Goal: Transaction & Acquisition: Download file/media

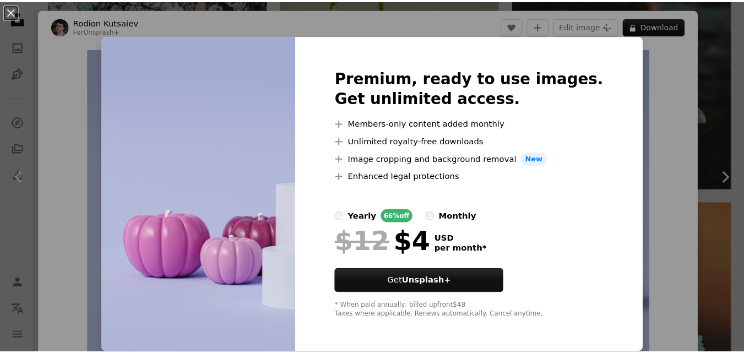
scroll to position [1, 0]
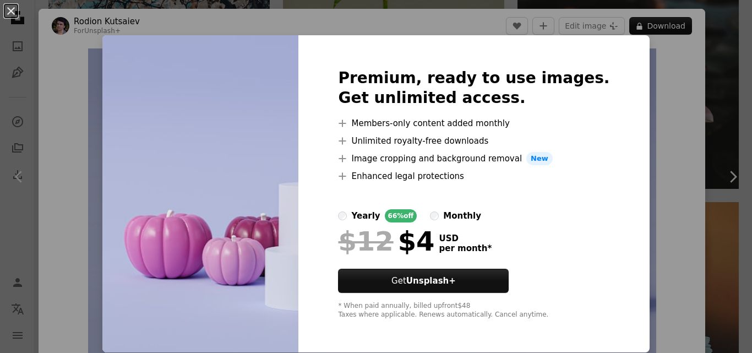
click at [656, 191] on div "An X shape Premium, ready to use images. Get unlimited access. A plus sign Memb…" at bounding box center [376, 176] width 752 height 353
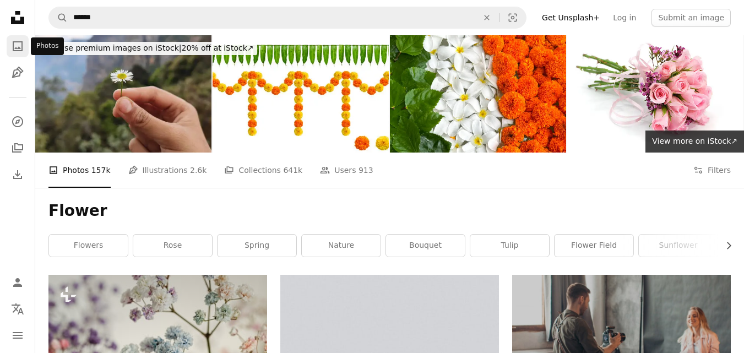
click at [13, 48] on icon "Photos" at bounding box center [18, 46] width 10 height 10
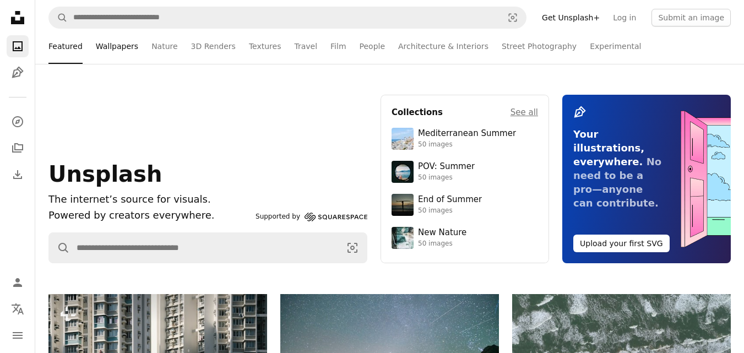
click at [121, 44] on link "Wallpapers" at bounding box center [117, 46] width 42 height 35
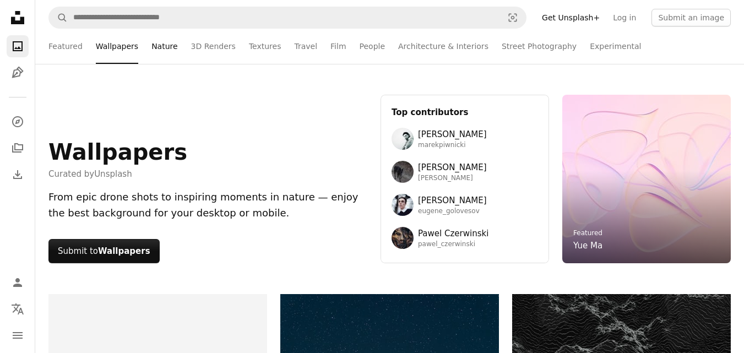
click at [154, 49] on link "Nature" at bounding box center [164, 46] width 26 height 35
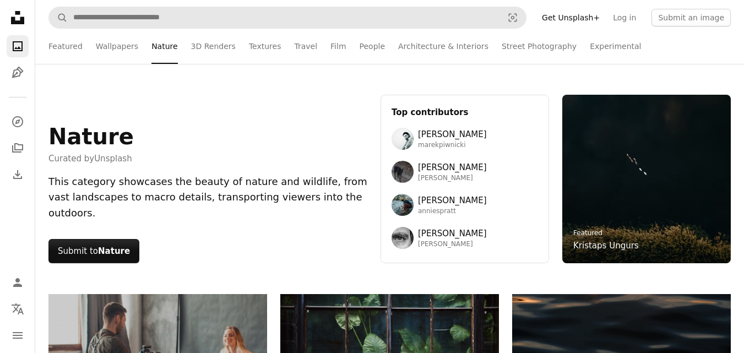
click at [365, 7] on form "A magnifying glass Visual search" at bounding box center [287, 18] width 478 height 22
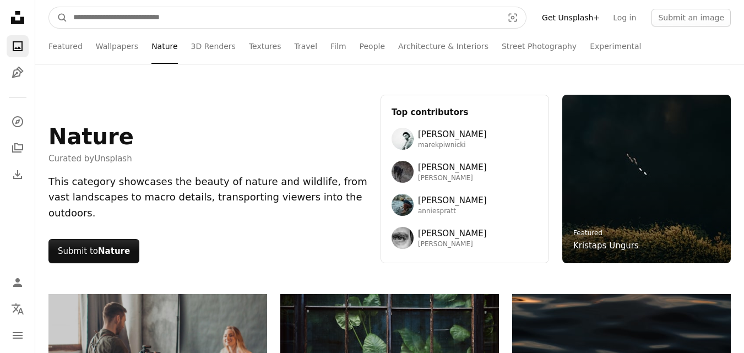
click at [354, 19] on input "Find visuals sitewide" at bounding box center [283, 17] width 431 height 21
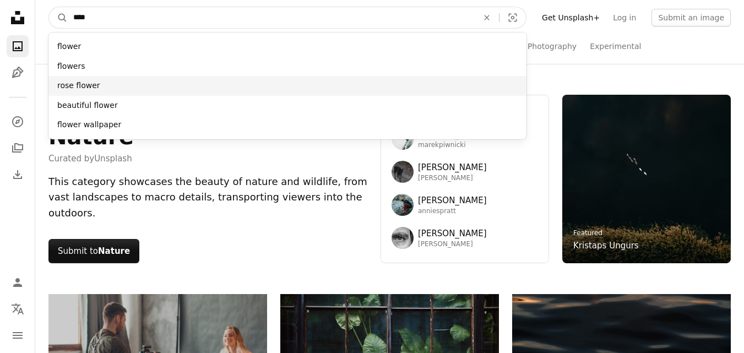
type input "****"
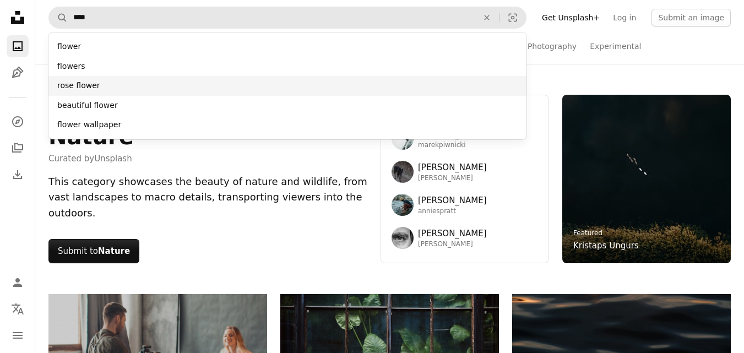
click at [227, 87] on div "rose flower" at bounding box center [287, 86] width 478 height 20
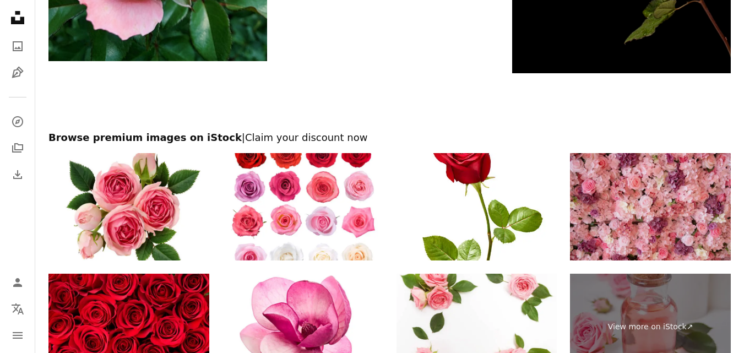
scroll to position [2477, 0]
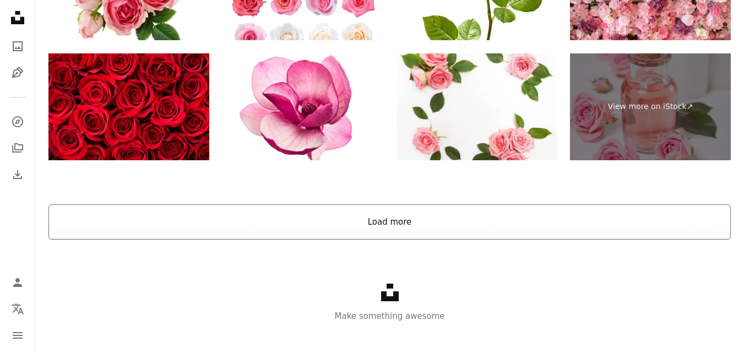
click at [389, 236] on button "Load more" at bounding box center [389, 221] width 682 height 35
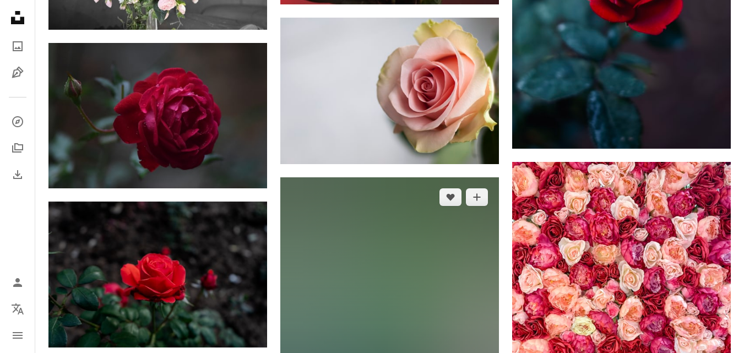
scroll to position [4327, 0]
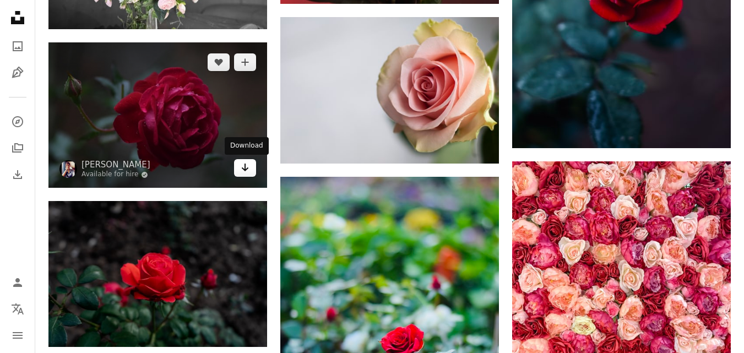
click at [247, 167] on icon "Arrow pointing down" at bounding box center [245, 167] width 9 height 13
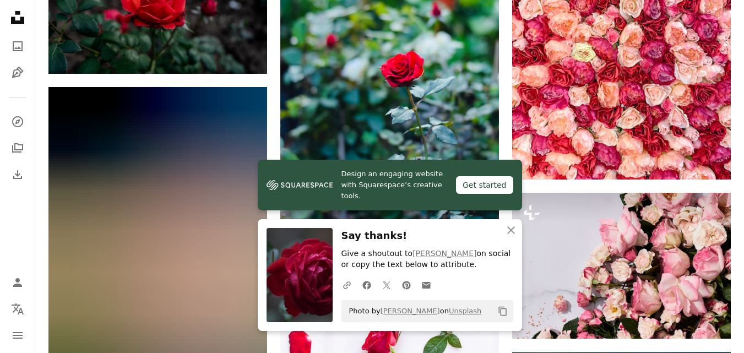
scroll to position [4822, 0]
